Goal: Complete application form

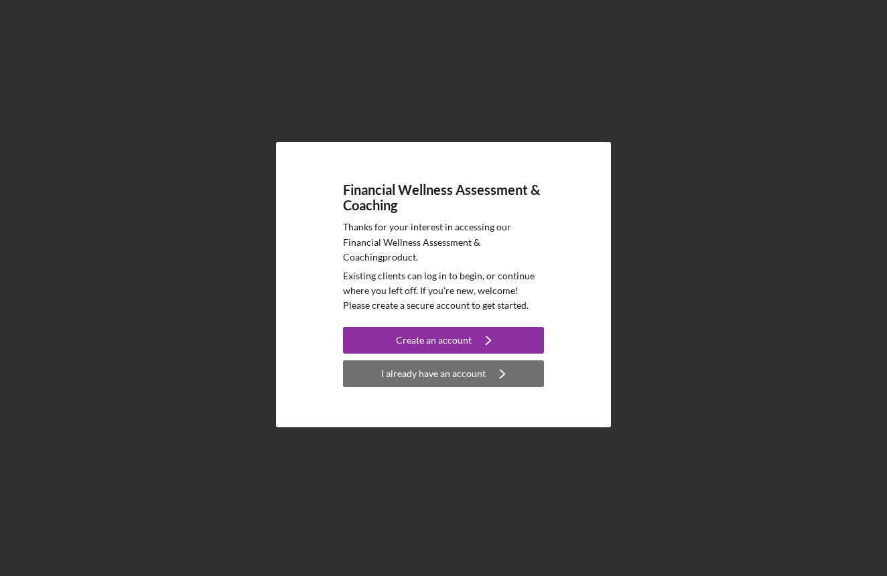
click at [444, 370] on div "I already have an account" at bounding box center [433, 373] width 104 height 27
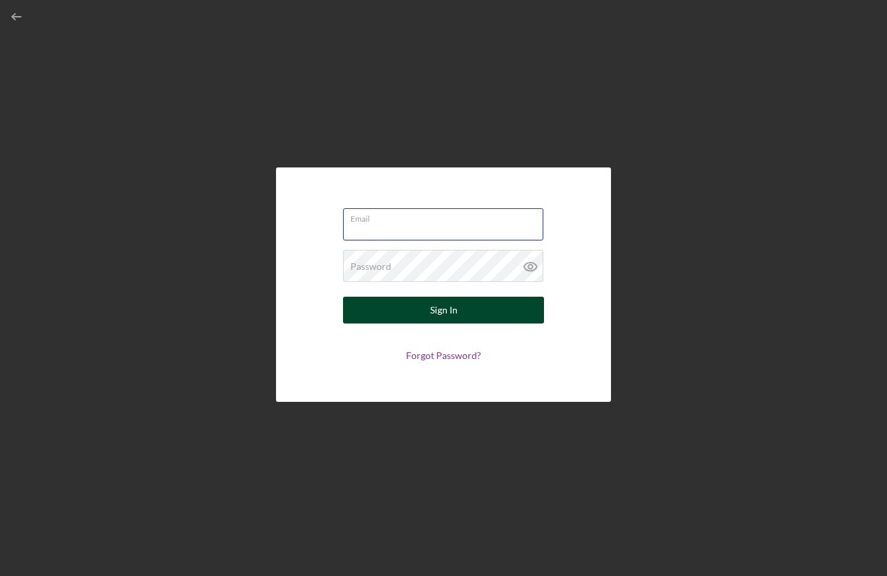
type input "[EMAIL_ADDRESS][PERSON_NAME][DOMAIN_NAME]"
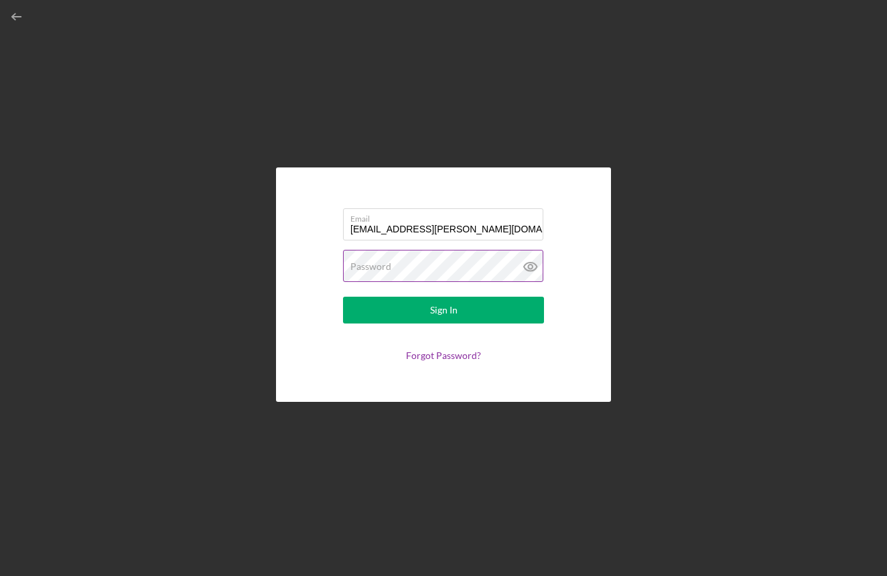
click at [443, 310] on button "Sign In" at bounding box center [443, 310] width 201 height 27
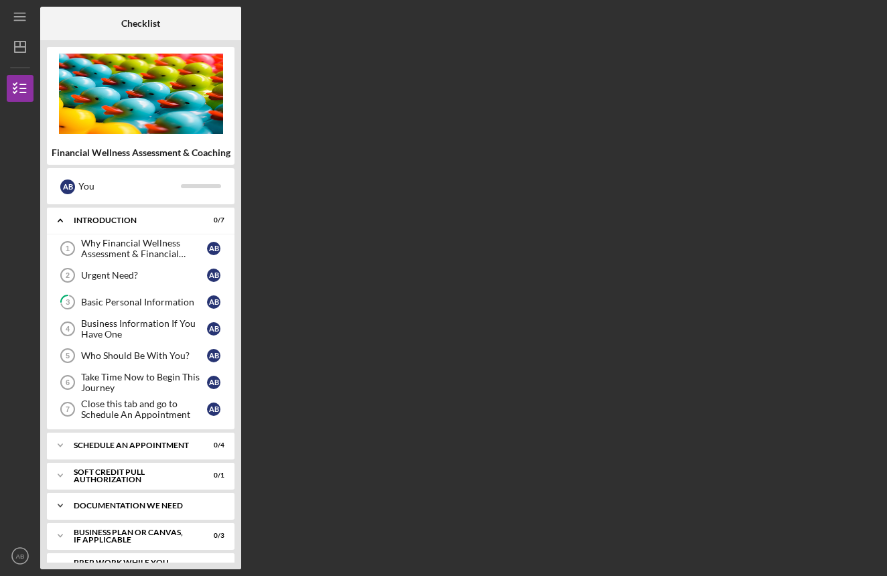
click at [110, 517] on div "Icon/Expander Documentation We Need 0 / 8" at bounding box center [140, 505] width 187 height 27
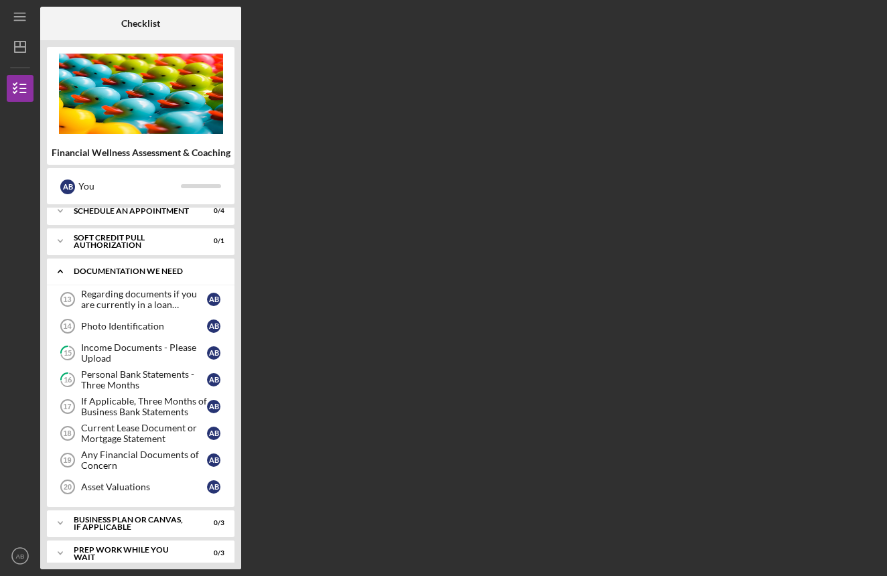
scroll to position [240, 0]
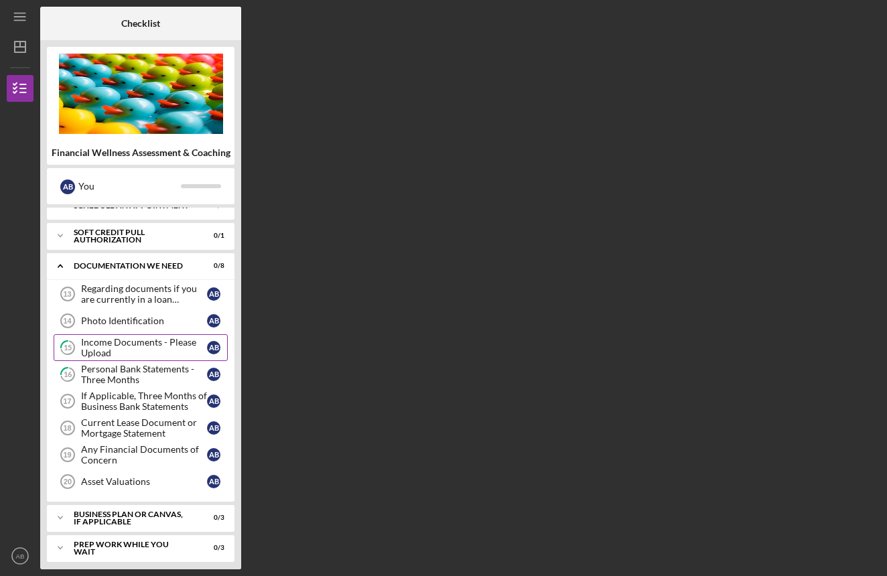
click at [171, 352] on div "Income Documents - Please Upload" at bounding box center [144, 347] width 126 height 21
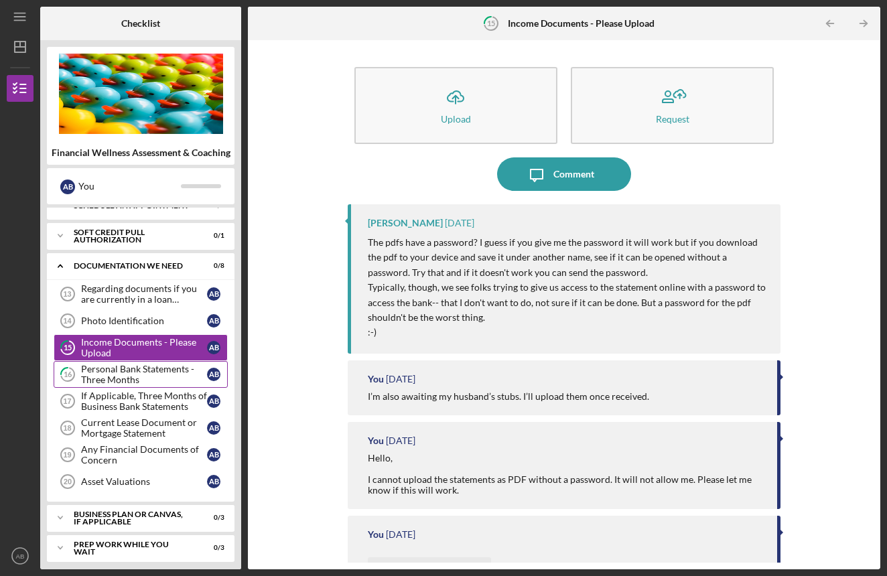
click at [159, 370] on div "Personal Bank Statements - Three Months" at bounding box center [144, 374] width 126 height 21
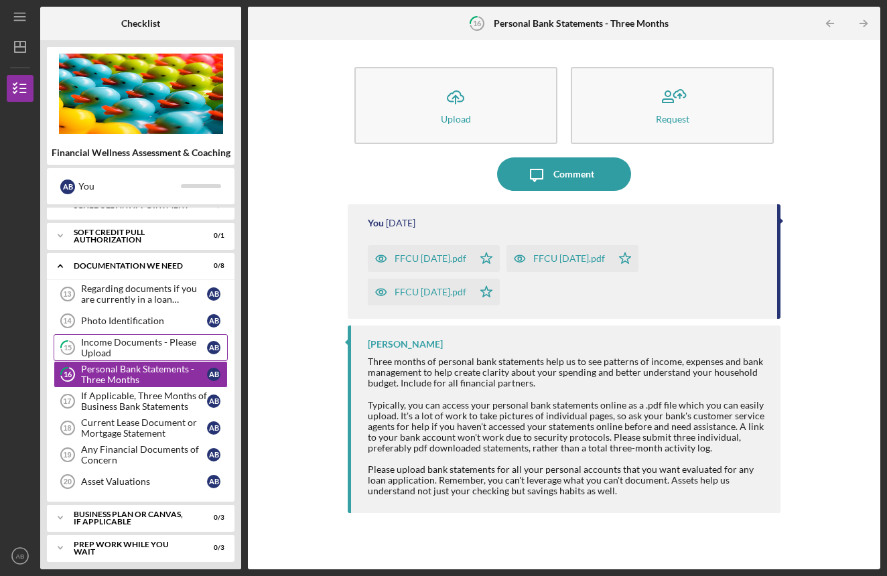
click at [157, 347] on div "Income Documents - Please Upload" at bounding box center [144, 347] width 126 height 21
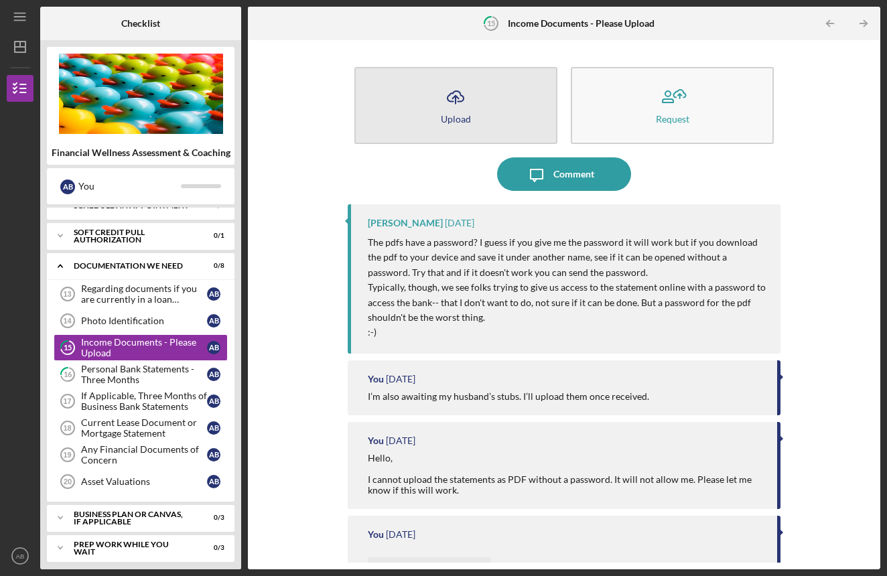
click at [491, 114] on button "Icon/Upload Upload" at bounding box center [455, 105] width 203 height 77
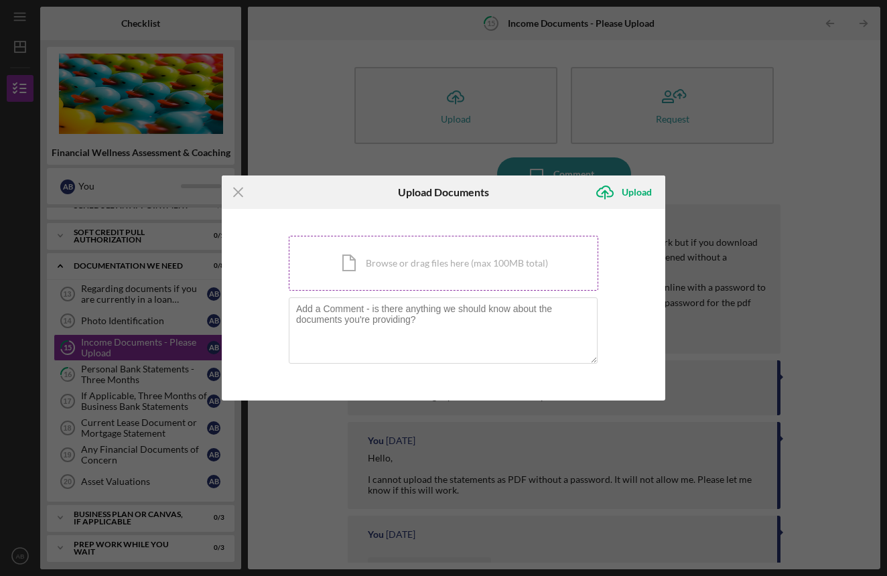
click at [394, 264] on div "Icon/Document Browse or drag files here (max 100MB total) Tap to choose files o…" at bounding box center [443, 263] width 309 height 55
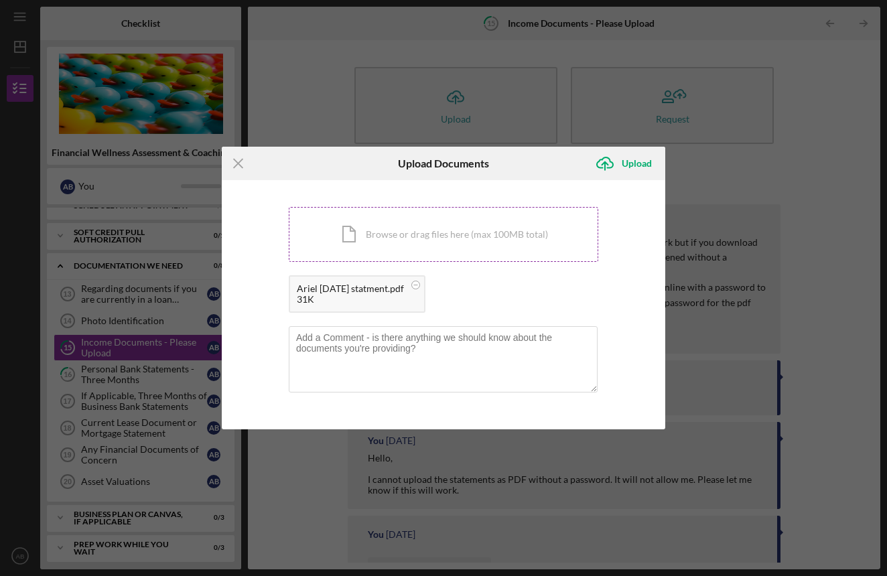
click at [406, 238] on div "Icon/Document Browse or drag files here (max 100MB total) Tap to choose files o…" at bounding box center [443, 234] width 309 height 55
click at [430, 234] on div "Icon/Document Browse or drag files here (max 100MB total) Tap to choose files o…" at bounding box center [443, 234] width 309 height 55
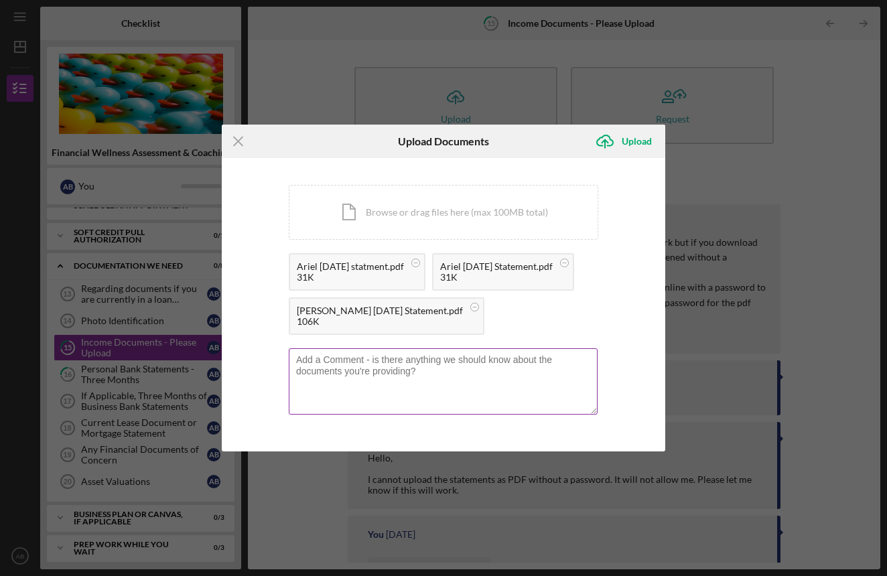
click at [396, 376] on textarea at bounding box center [443, 381] width 309 height 66
click at [415, 361] on textarea "If it asks for a password use Budg3t!" at bounding box center [443, 381] width 309 height 66
click at [508, 367] on textarea "If it asks for a password: [SECURITY_DATA]" at bounding box center [443, 381] width 309 height 66
type textarea "If it asks for a password: [SECURITY_DATA]"
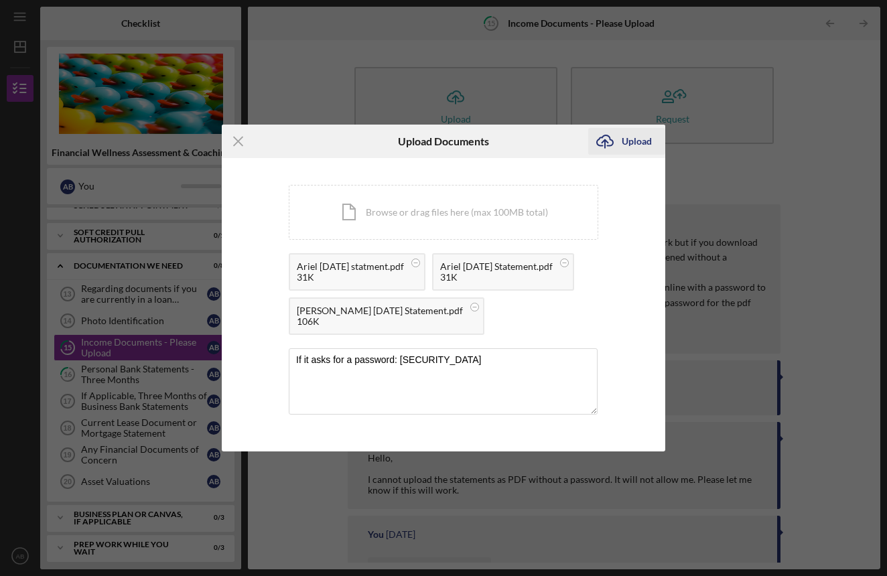
click at [629, 148] on div "Upload" at bounding box center [636, 141] width 30 height 27
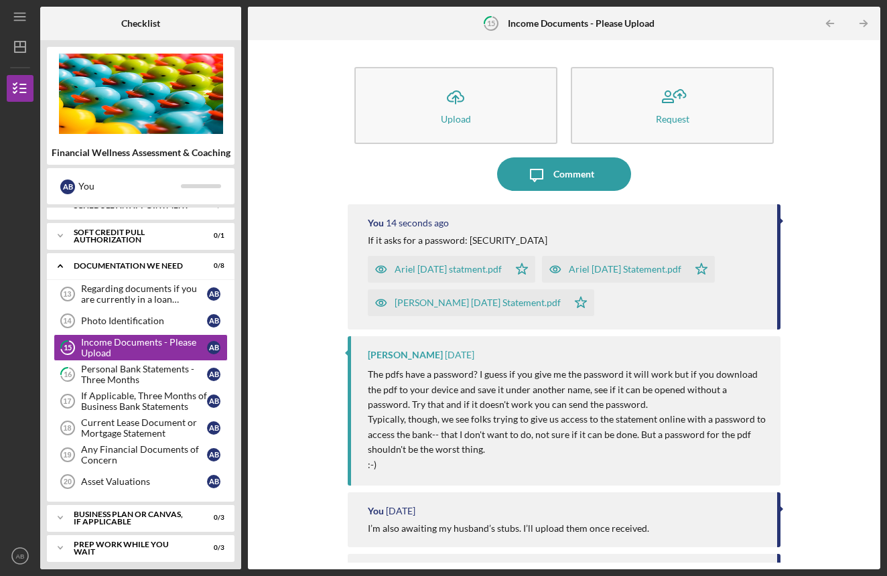
click at [815, 226] on div "Icon/Upload Upload Request Icon/Message Comment You 14 seconds ago If it asks f…" at bounding box center [563, 305] width 619 height 516
click at [577, 169] on div "Comment" at bounding box center [573, 173] width 41 height 33
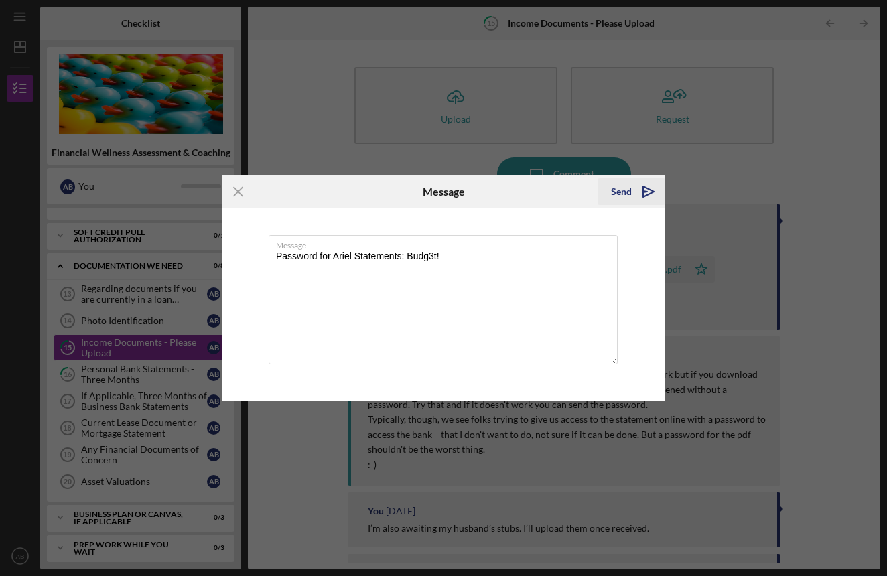
type textarea "Password for Ariel Statements: Budg3t!"
click at [637, 199] on icon "Icon/icon-invite-send" at bounding box center [647, 191] width 33 height 33
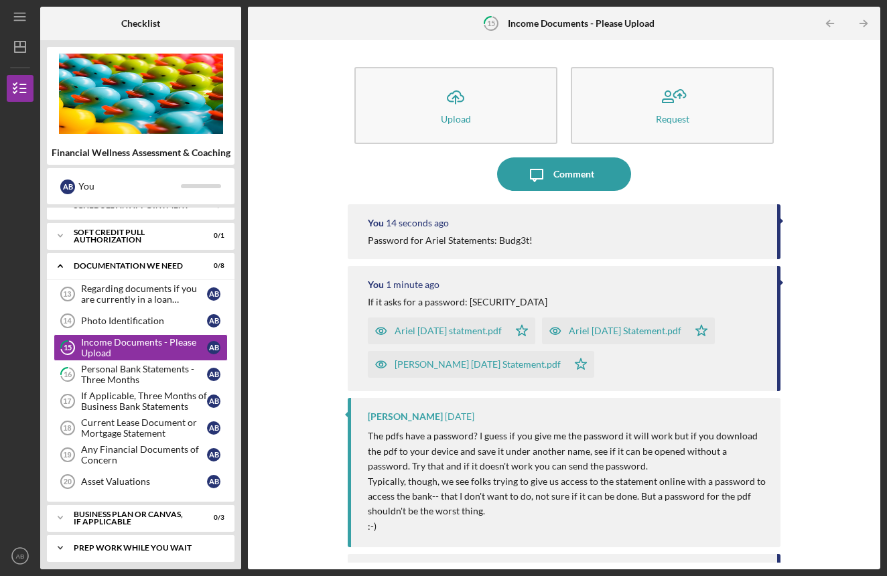
click at [116, 549] on div "Prep Work While You Wait" at bounding box center [146, 548] width 144 height 8
